Goal: Check status: Check status

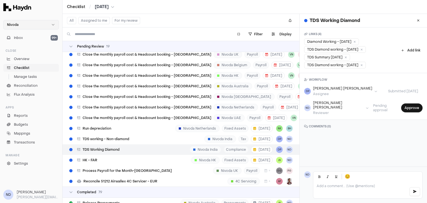
scroll to position [3249, 0]
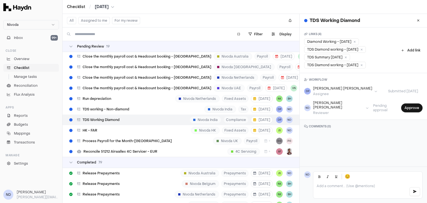
click at [70, 49] on div "Pending Review 19" at bounding box center [181, 46] width 237 height 11
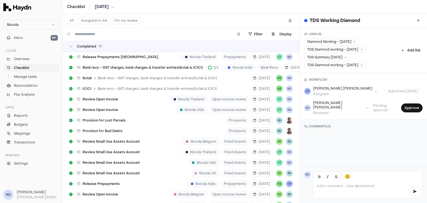
click at [70, 49] on div "Completed 79" at bounding box center [181, 46] width 237 height 11
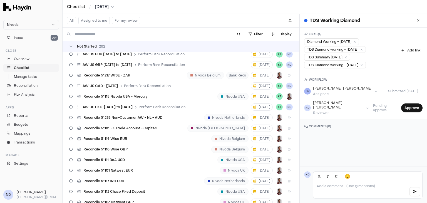
scroll to position [0, 0]
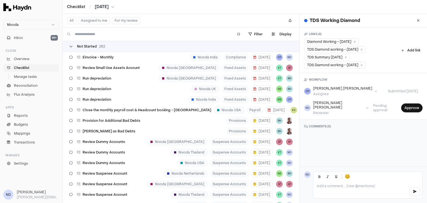
click at [72, 47] on icon at bounding box center [70, 46] width 3 height 3
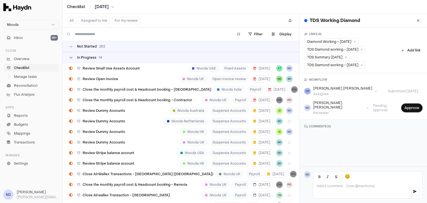
click at [70, 58] on icon at bounding box center [70, 57] width 3 height 3
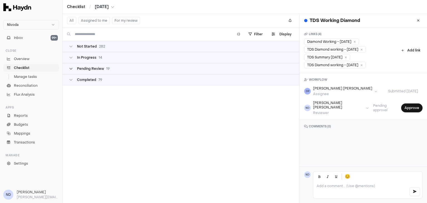
click at [70, 67] on icon at bounding box center [70, 68] width 3 height 3
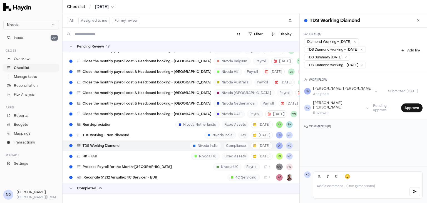
scroll to position [93, 0]
click at [106, 137] on div "TDS working - Non-diamond" at bounding box center [99, 134] width 65 height 11
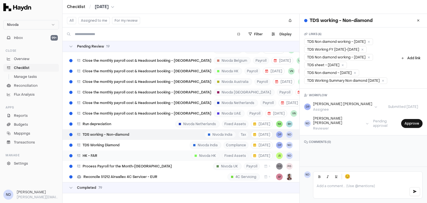
click at [104, 159] on div "HK - FAR Nivoda HK Fixed Assets [DATE] JS ND" at bounding box center [181, 156] width 237 height 11
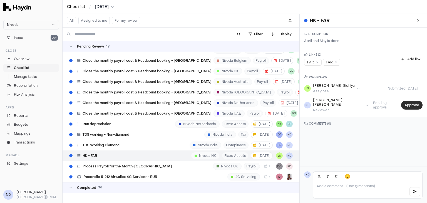
click at [402, 104] on button "Approve" at bounding box center [412, 105] width 21 height 9
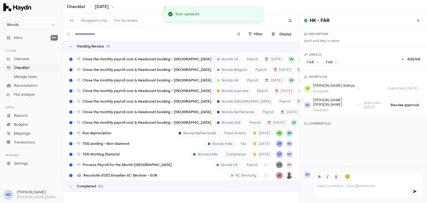
scroll to position [88, 0]
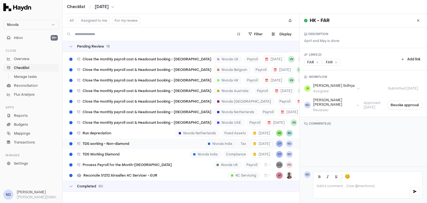
click at [117, 142] on span "TDS working - Non-diamond" at bounding box center [106, 144] width 47 height 4
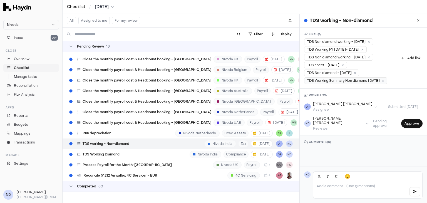
click at [349, 80] on div "TDS Working Summary Non diamond [DATE]" at bounding box center [345, 80] width 83 height 7
click at [325, 72] on div "TDS Non diamond - [DATE]" at bounding box center [331, 73] width 55 height 7
